Goal: Find specific page/section: Find specific page/section

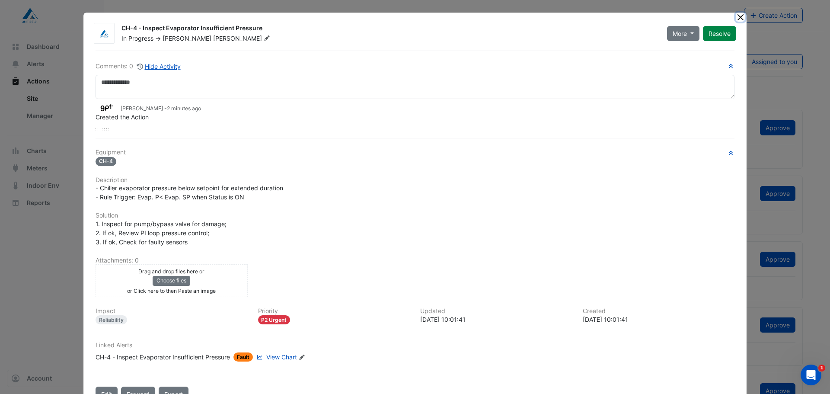
click at [737, 17] on button "Close" at bounding box center [740, 17] width 9 height 9
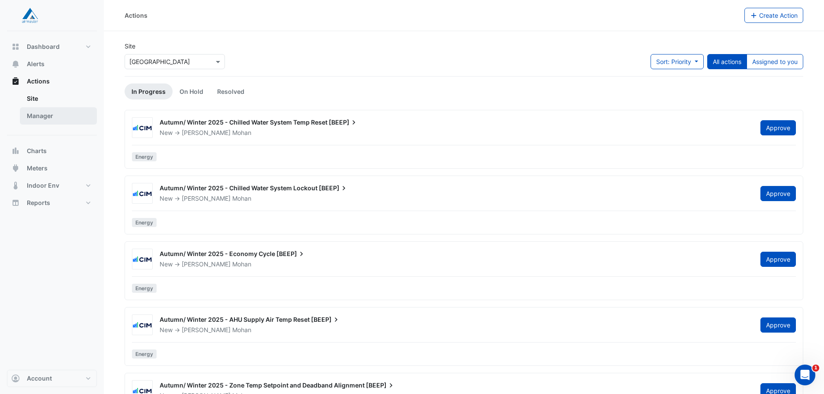
click at [39, 112] on link "Manager" at bounding box center [58, 115] width 77 height 17
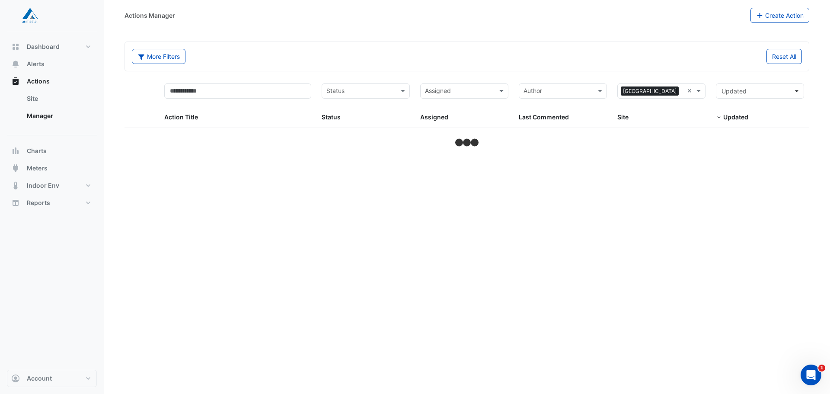
select select "**"
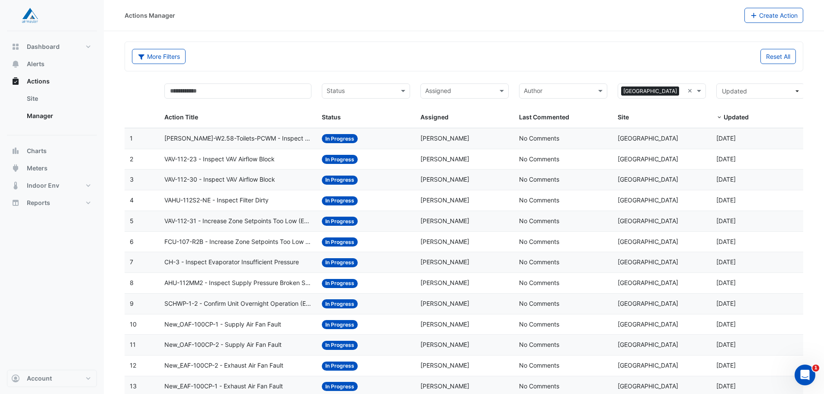
click at [607, 19] on div "Actions Manager" at bounding box center [435, 15] width 620 height 15
click at [657, 15] on div "Actions Manager" at bounding box center [435, 15] width 620 height 15
click at [604, 16] on div "Actions Manager" at bounding box center [435, 15] width 620 height 15
click at [562, 18] on div "Actions Manager" at bounding box center [435, 15] width 620 height 15
click at [628, 20] on div "Actions Manager" at bounding box center [435, 15] width 620 height 15
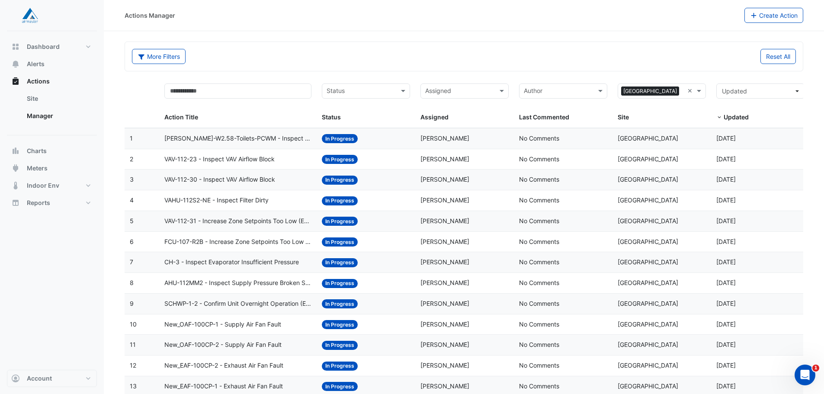
click at [362, 45] on div "More Filters Reset All" at bounding box center [464, 56] width 678 height 29
click at [677, 16] on div "Actions Manager" at bounding box center [435, 15] width 620 height 15
